Goal: Use online tool/utility: Utilize a website feature to perform a specific function

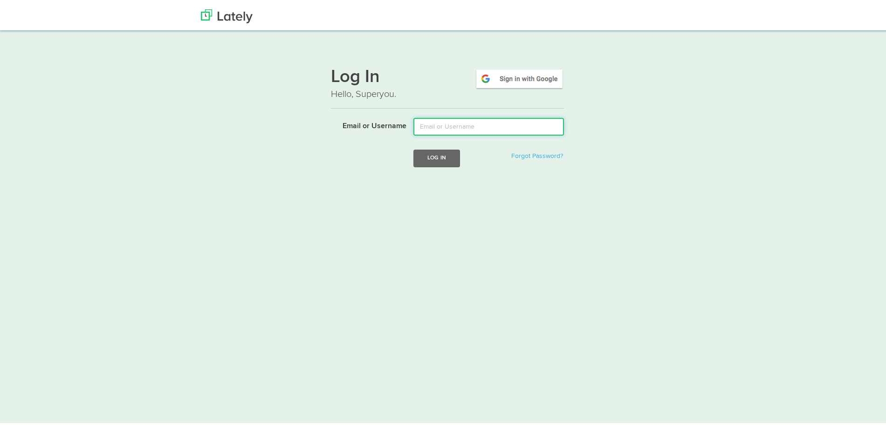
drag, startPoint x: 428, startPoint y: 127, endPoint x: 435, endPoint y: 132, distance: 8.7
click at [428, 127] on input "Email or Username" at bounding box center [488, 125] width 151 height 18
type input "[EMAIL_ADDRESS][DOMAIN_NAME]"
click at [452, 158] on button "Log In" at bounding box center [436, 155] width 47 height 17
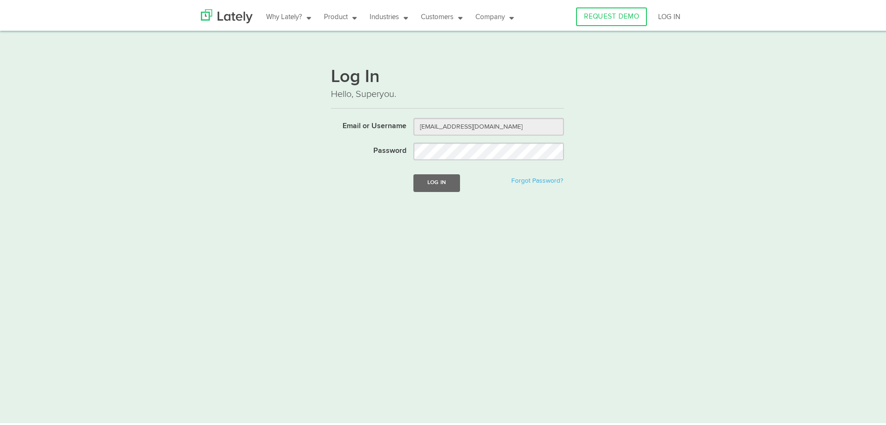
click at [465, 172] on div "Log In Forgot Password?" at bounding box center [488, 180] width 165 height 17
click at [447, 185] on button "Log In" at bounding box center [436, 180] width 47 height 17
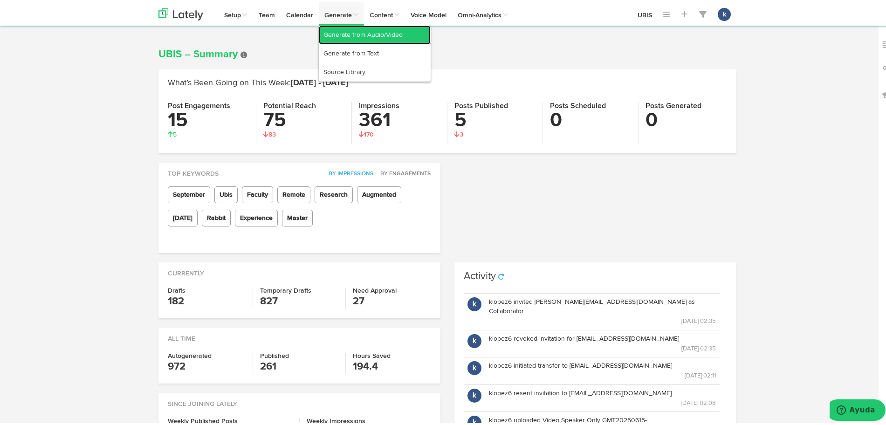
click at [377, 36] on link "Generate from Audio/Video" at bounding box center [375, 32] width 112 height 19
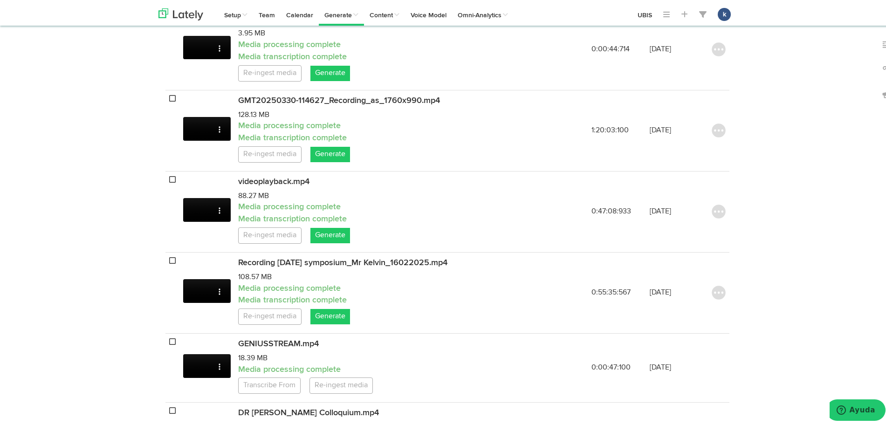
scroll to position [408, 0]
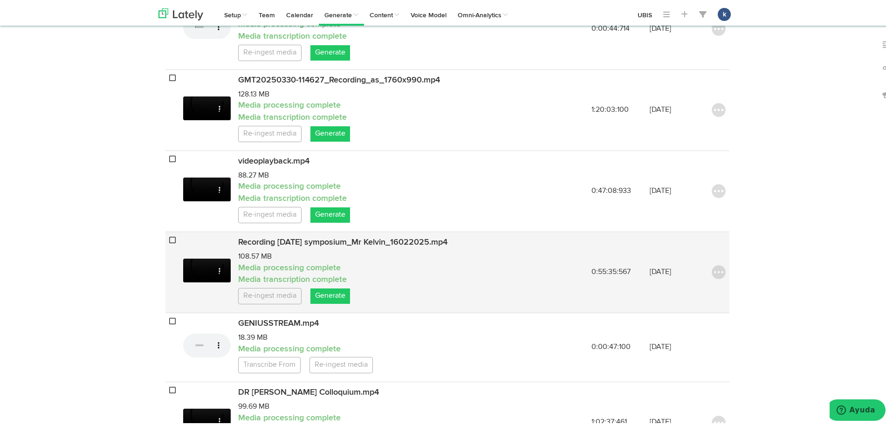
click at [330, 310] on td "Recording Sunday symposium_Mr Kelvin_16022025.mp4 108.57 MB Media processing co…" at bounding box center [382, 269] width 297 height 81
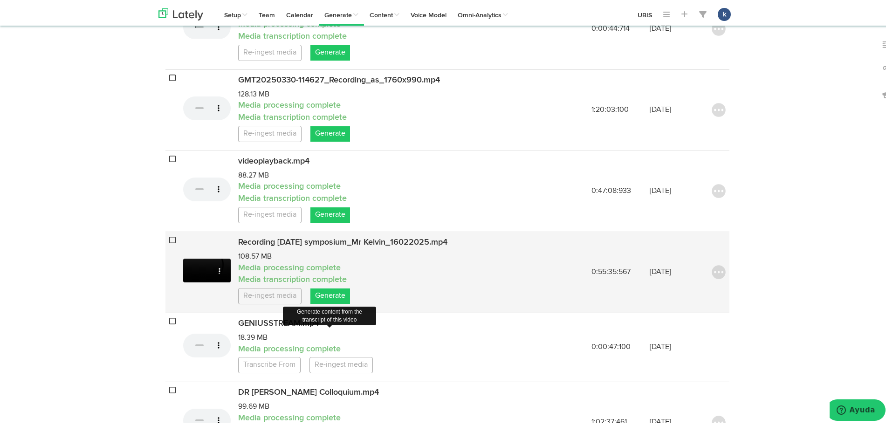
click at [330, 302] on link "Generate" at bounding box center [330, 293] width 40 height 15
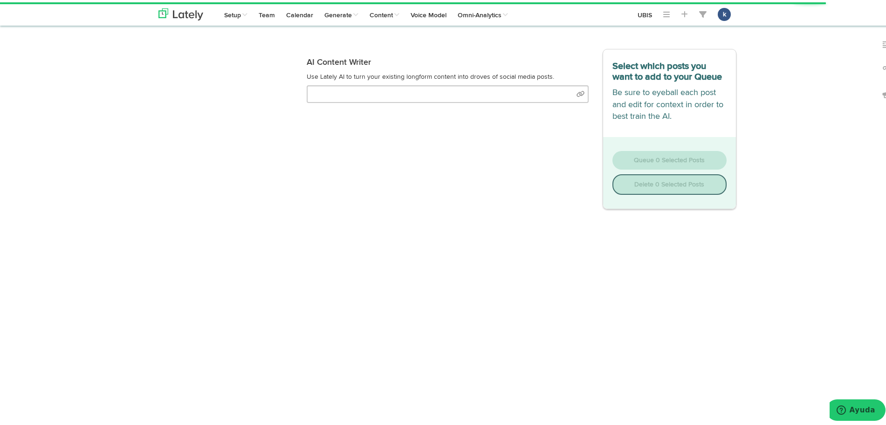
type input "And you'll see City Swing. Okay, great. Feel free to ask any questions in the m…"
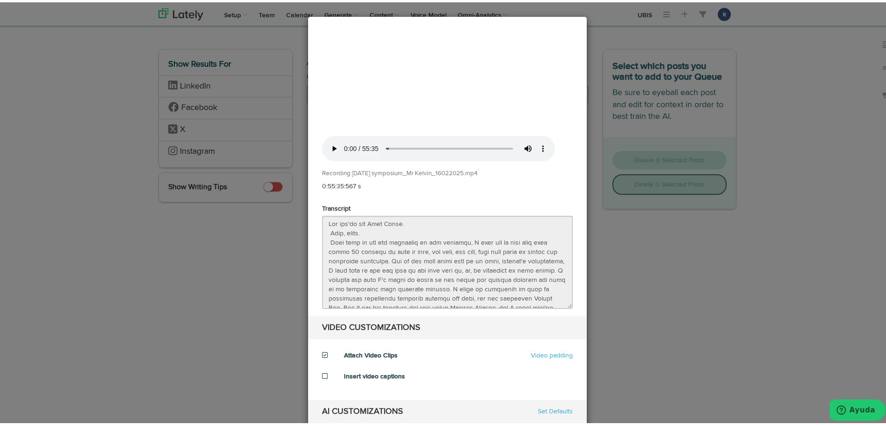
select select "15"
select select "natural"
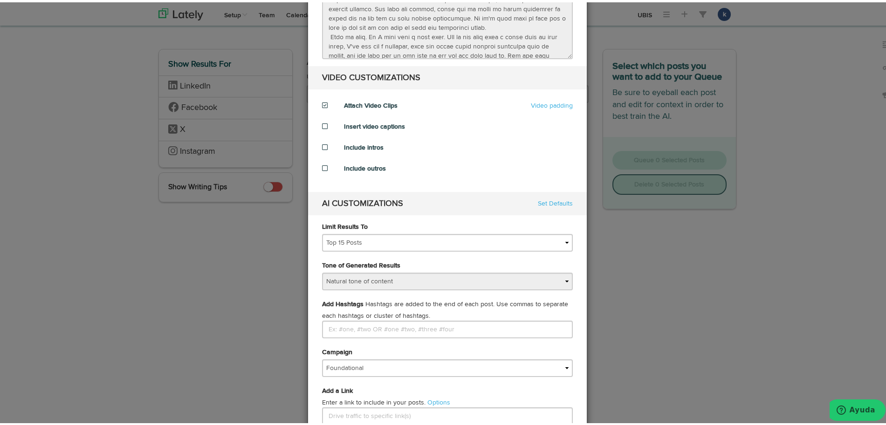
scroll to position [291, 0]
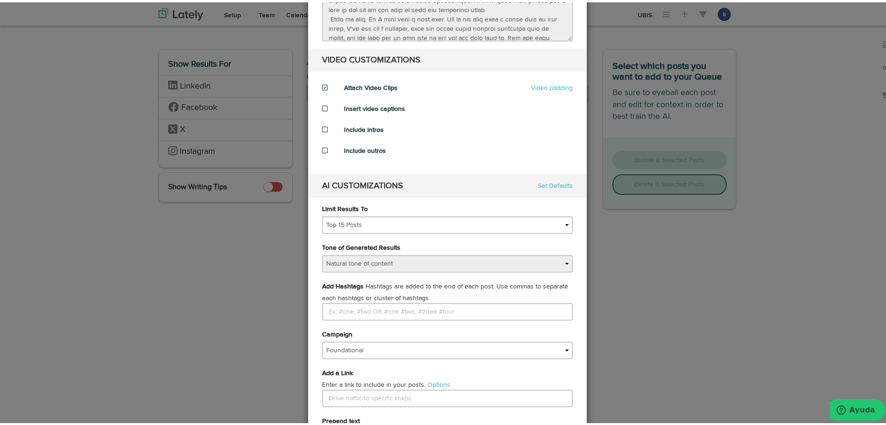
click at [315, 108] on div at bounding box center [326, 106] width 22 height 9
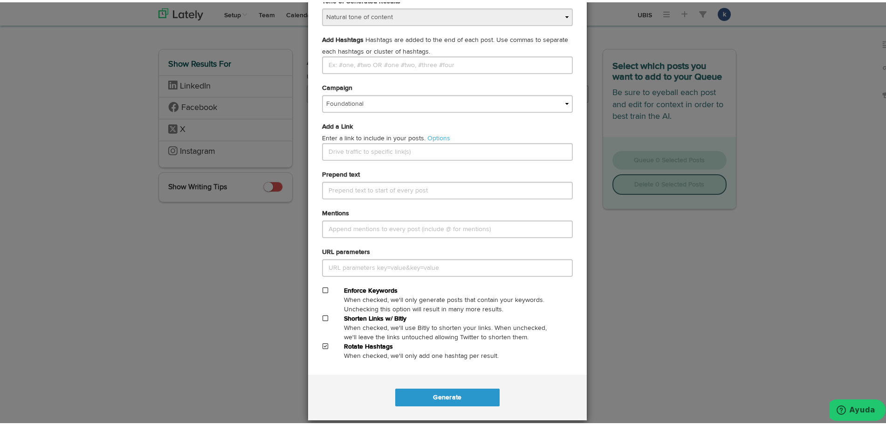
scroll to position [545, 0]
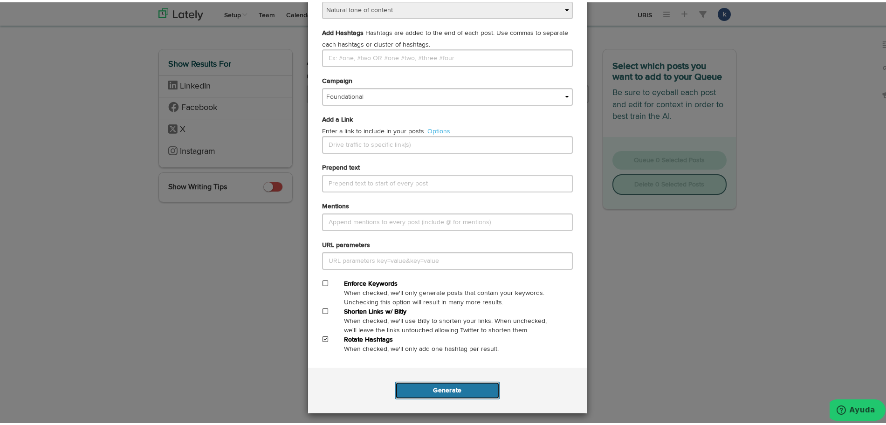
click at [456, 381] on button "Generate" at bounding box center [447, 388] width 104 height 18
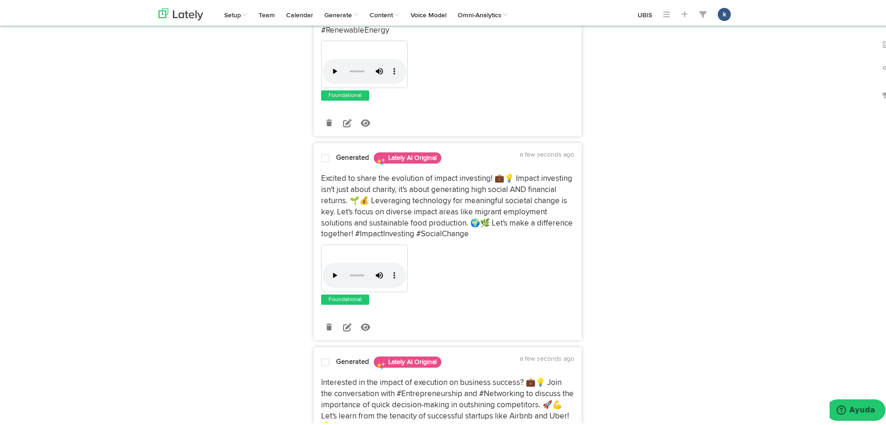
scroll to position [291, 0]
